Goal: Check status: Check status

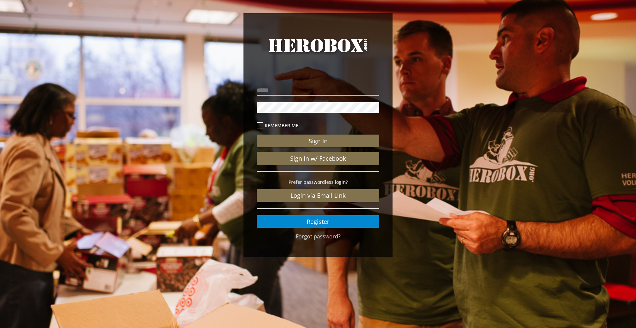
click at [325, 91] on input "email" at bounding box center [318, 90] width 123 height 11
type input "**********"
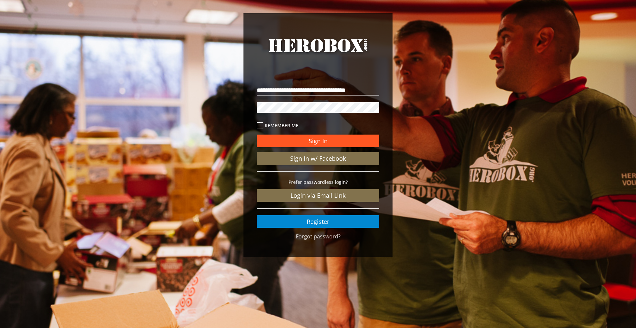
click at [330, 138] on button "Sign In" at bounding box center [318, 141] width 123 height 13
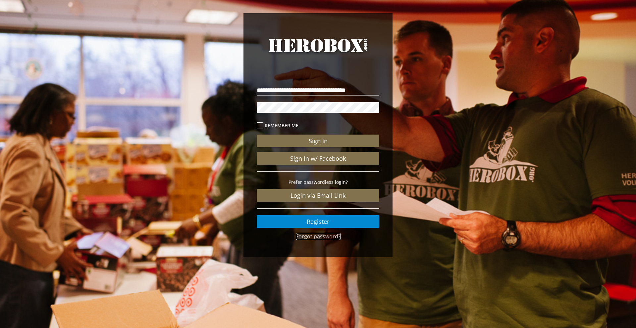
click at [320, 239] on link "Forgot password?" at bounding box center [318, 236] width 45 height 7
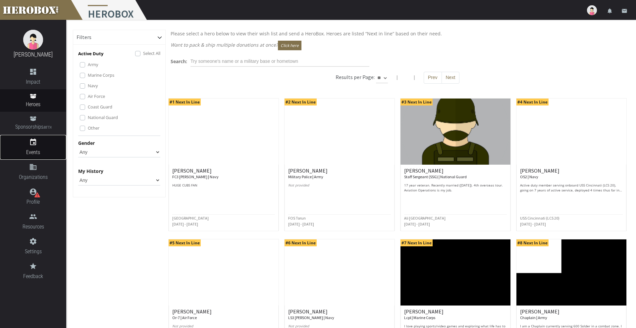
click at [37, 151] on span "Events" at bounding box center [33, 152] width 66 height 8
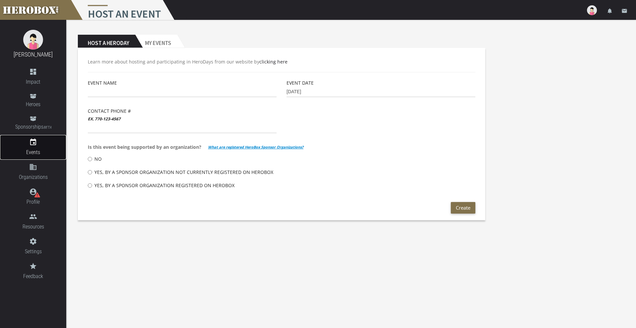
click at [37, 151] on span "Events" at bounding box center [33, 152] width 66 height 8
click at [162, 39] on h2 "My Events" at bounding box center [156, 41] width 42 height 13
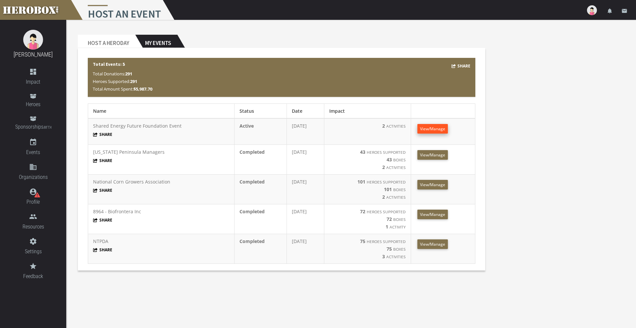
click at [433, 128] on span "View/Manage" at bounding box center [432, 129] width 25 height 6
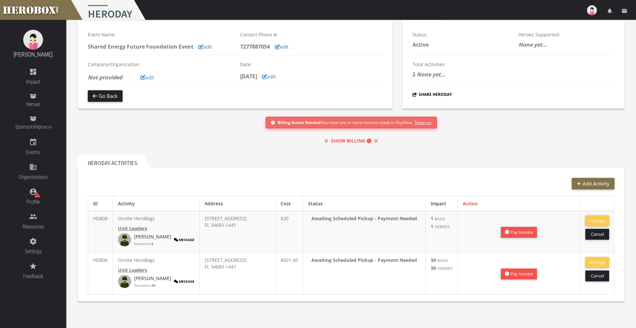
scroll to position [30, 0]
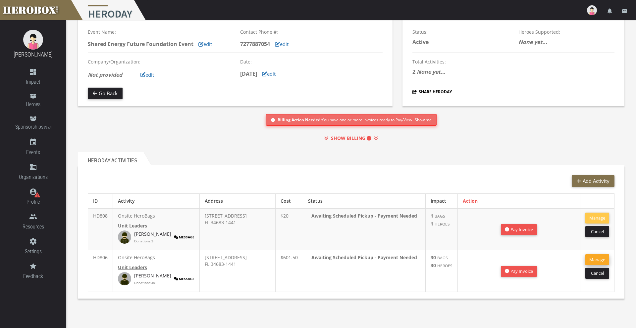
click at [601, 260] on button "Manage" at bounding box center [597, 260] width 24 height 11
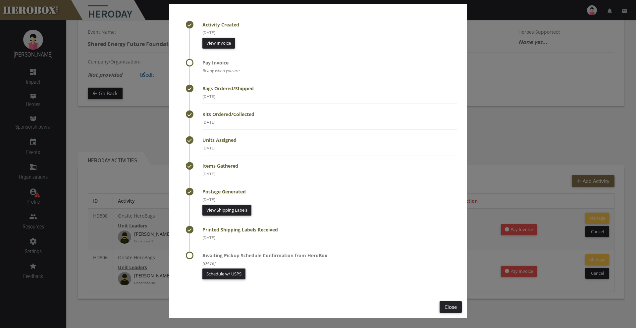
scroll to position [0, 0]
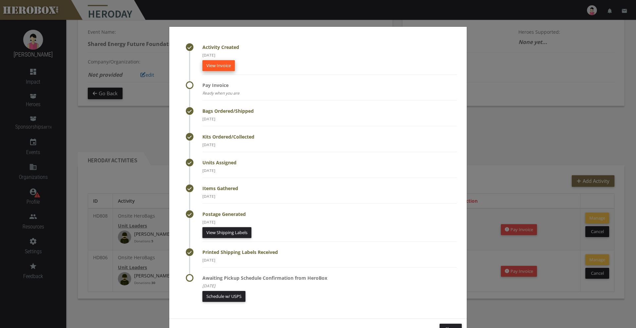
click at [216, 68] on link "View Invoice" at bounding box center [218, 65] width 32 height 11
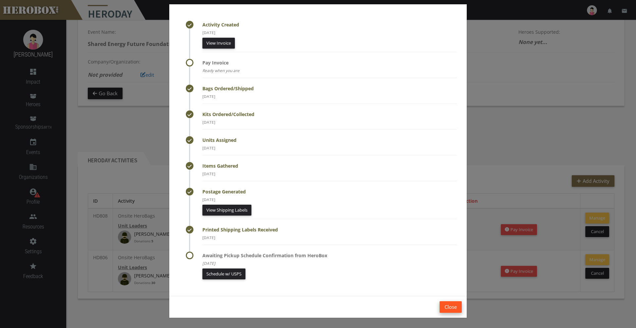
click at [452, 311] on button "Close" at bounding box center [450, 308] width 22 height 12
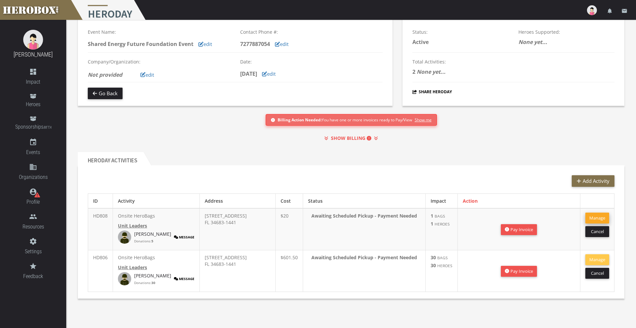
click at [604, 219] on button "Manage" at bounding box center [597, 218] width 24 height 11
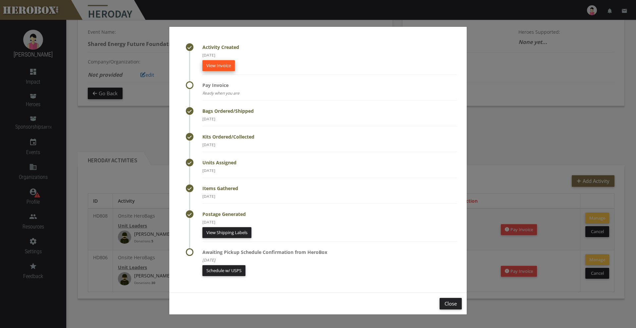
click at [219, 61] on link "View Invoice" at bounding box center [218, 65] width 32 height 11
click at [453, 299] on button "Close" at bounding box center [450, 304] width 22 height 12
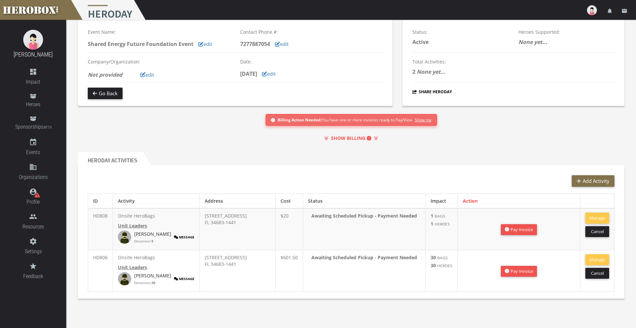
click at [365, 259] on p "Awaiting Scheduled Pickup - Payment Needed" at bounding box center [364, 258] width 112 height 7
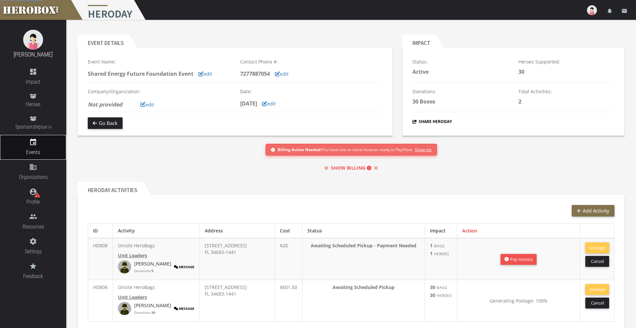
click at [35, 149] on span "Events" at bounding box center [33, 152] width 66 height 8
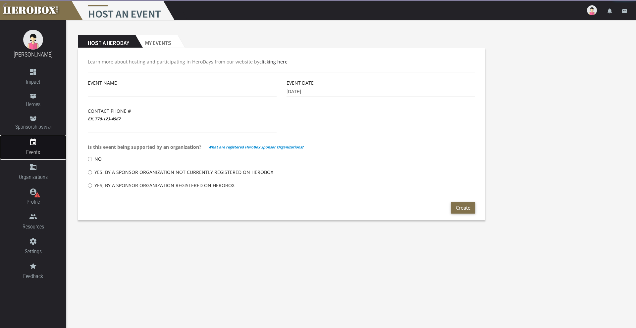
click at [35, 149] on span "Events" at bounding box center [33, 152] width 66 height 8
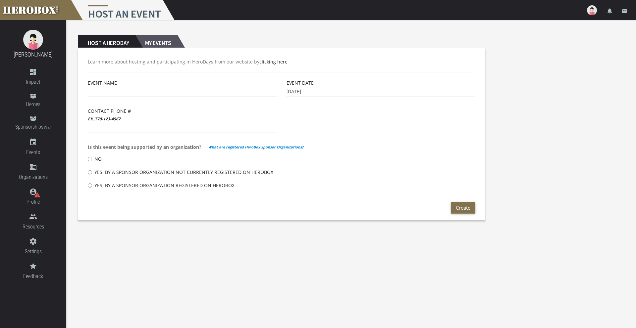
click at [174, 41] on h2 "My Events" at bounding box center [156, 41] width 42 height 13
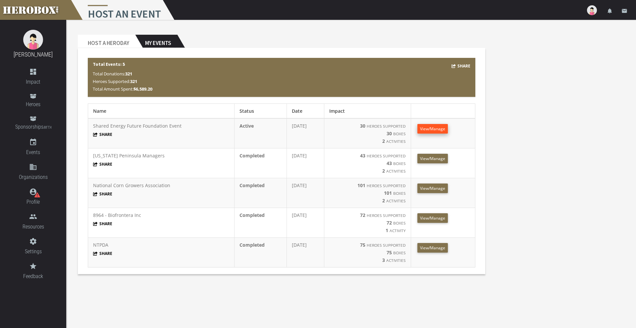
click at [434, 130] on span "View/Manage" at bounding box center [432, 129] width 25 height 6
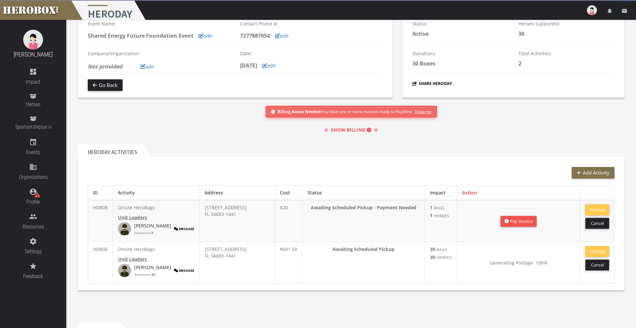
scroll to position [38, 0]
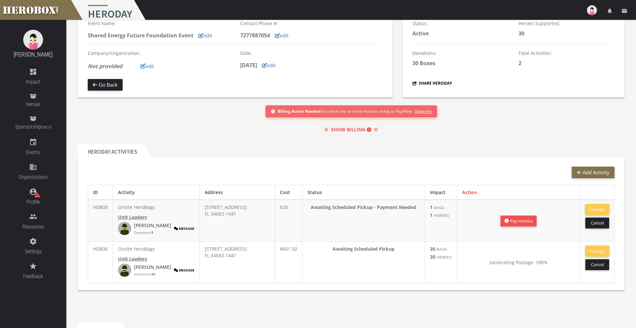
click at [536, 260] on span "Generating Postage: 100%" at bounding box center [518, 263] width 58 height 6
click at [347, 246] on p "Awaiting Scheduled Pickup" at bounding box center [363, 249] width 112 height 7
drag, startPoint x: 96, startPoint y: 250, endPoint x: 118, endPoint y: 248, distance: 21.6
click at [96, 250] on td "HD806" at bounding box center [100, 263] width 25 height 42
click at [603, 251] on button "Manage" at bounding box center [597, 251] width 24 height 11
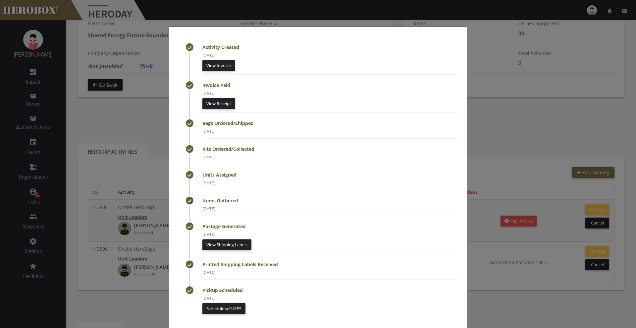
scroll to position [35, 0]
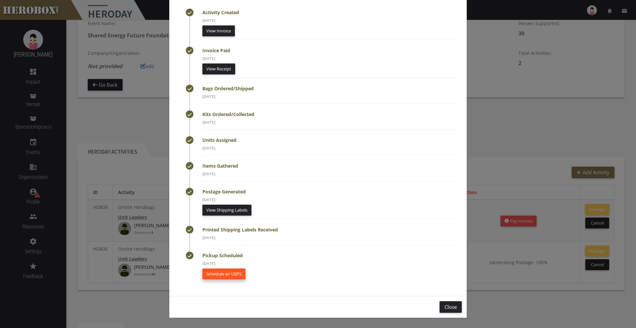
click at [224, 273] on link "Schedule w/ USPS" at bounding box center [223, 274] width 43 height 11
click at [241, 206] on link "View Shipping Labels" at bounding box center [226, 210] width 49 height 11
click at [448, 303] on button "Close" at bounding box center [450, 308] width 22 height 12
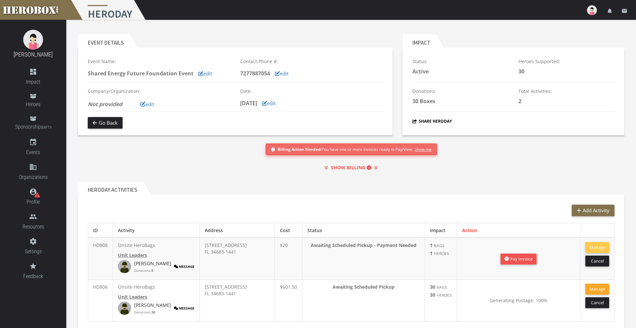
scroll to position [0, 0]
